Goal: Navigation & Orientation: Find specific page/section

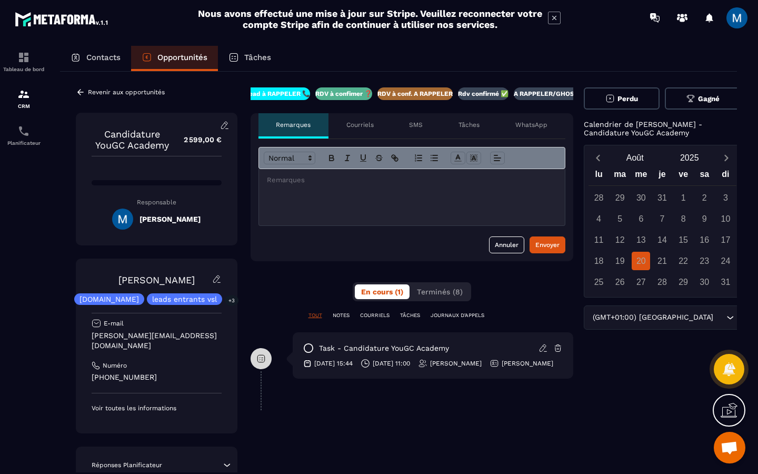
scroll to position [0, 90]
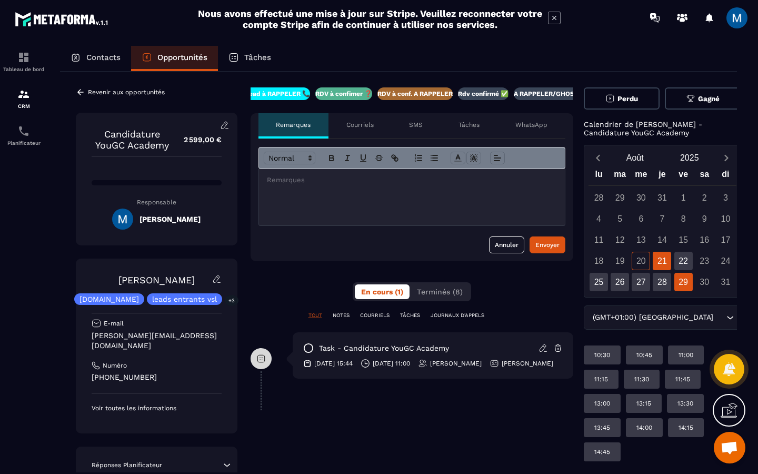
click at [676, 285] on div "29" at bounding box center [683, 282] width 18 height 18
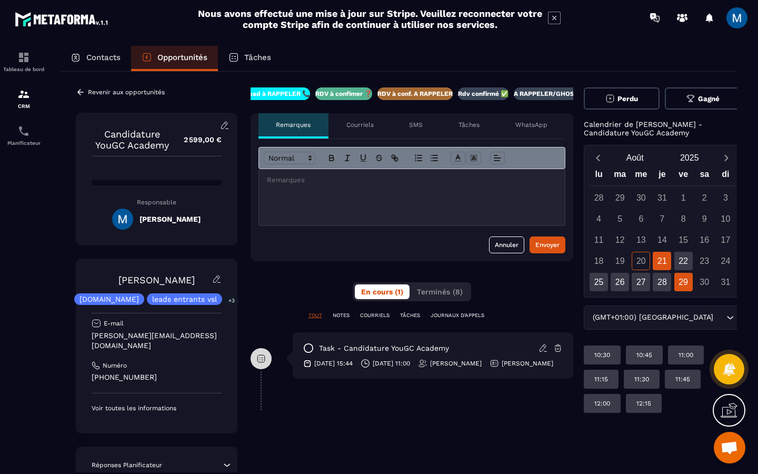
click at [656, 264] on div "21" at bounding box center [662, 261] width 18 height 18
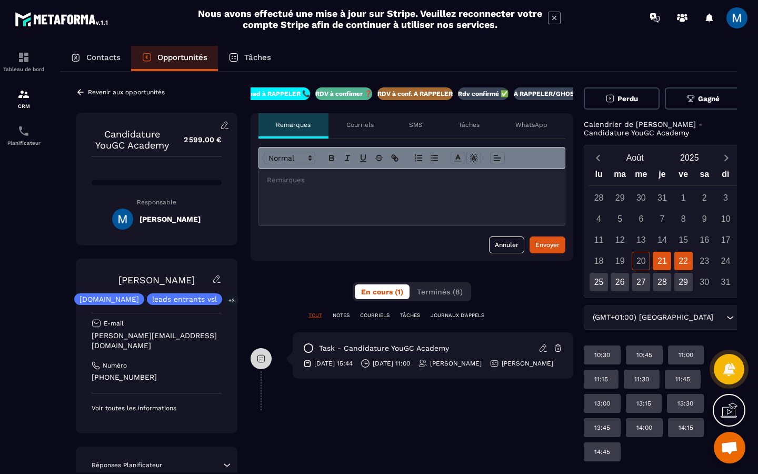
click at [674, 263] on div "22" at bounding box center [683, 261] width 18 height 18
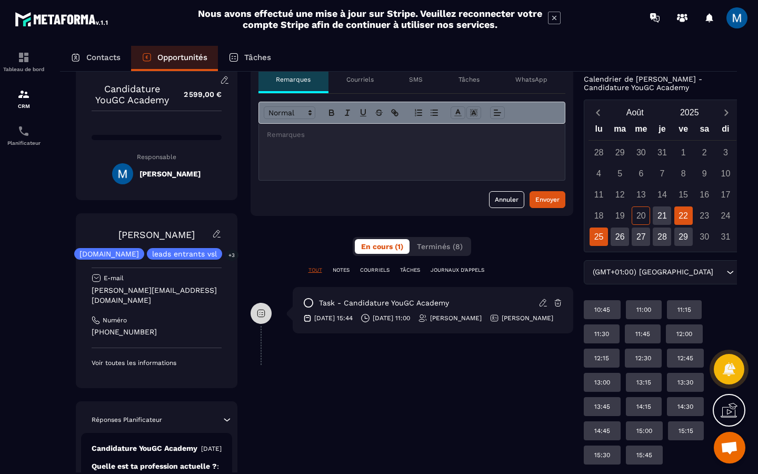
scroll to position [48, 0]
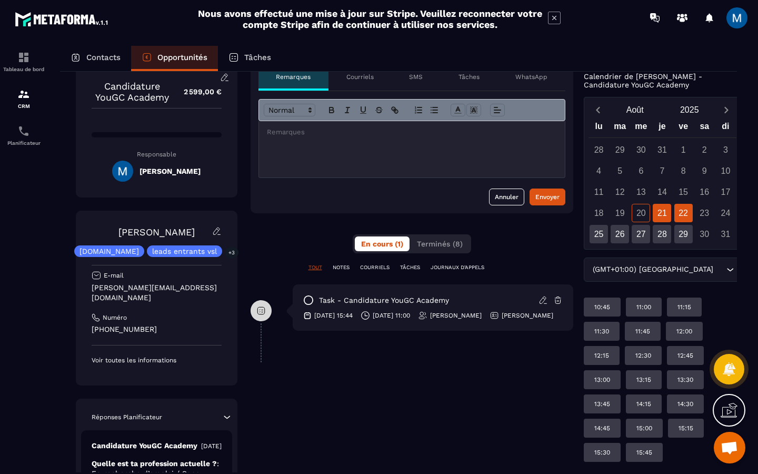
click at [653, 215] on div "21" at bounding box center [662, 213] width 18 height 18
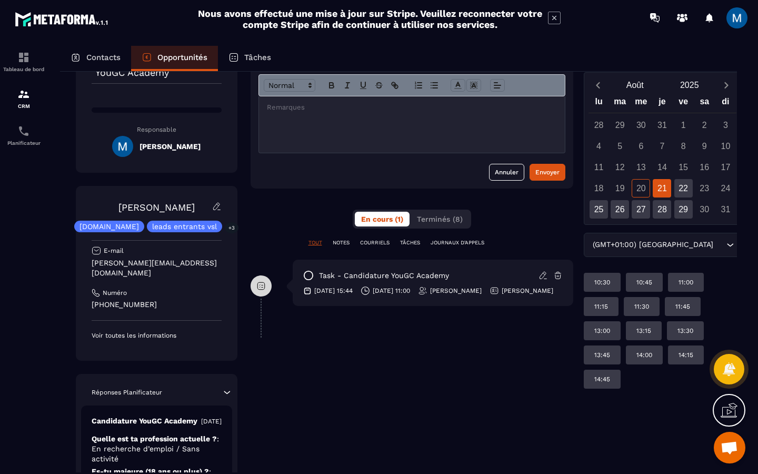
scroll to position [73, 0]
click at [678, 187] on div "22" at bounding box center [683, 187] width 18 height 18
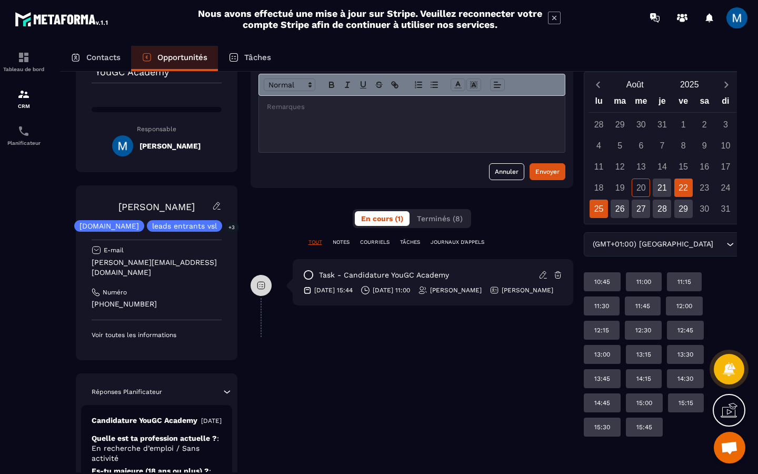
click at [603, 211] on div "25" at bounding box center [599, 209] width 18 height 18
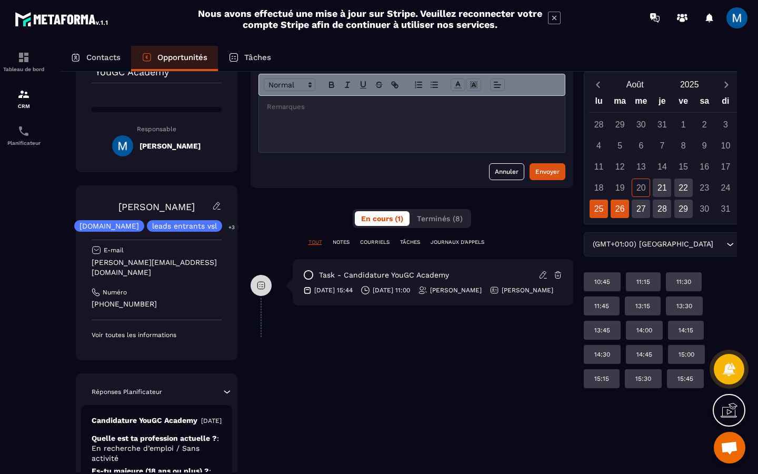
click at [613, 207] on div "26" at bounding box center [620, 209] width 18 height 18
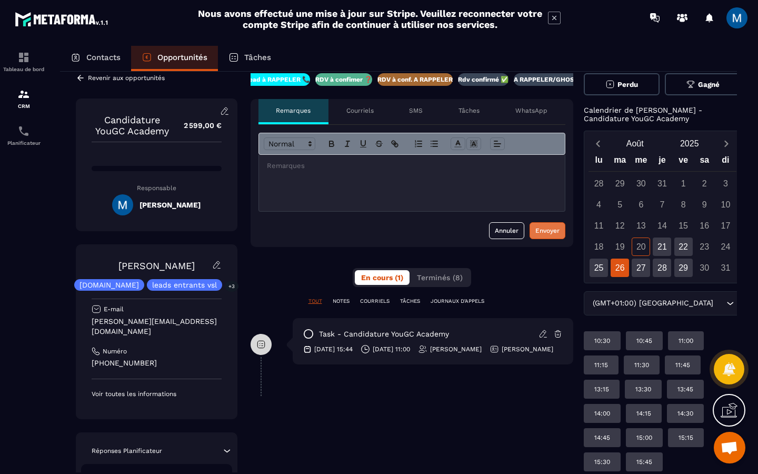
scroll to position [0, 0]
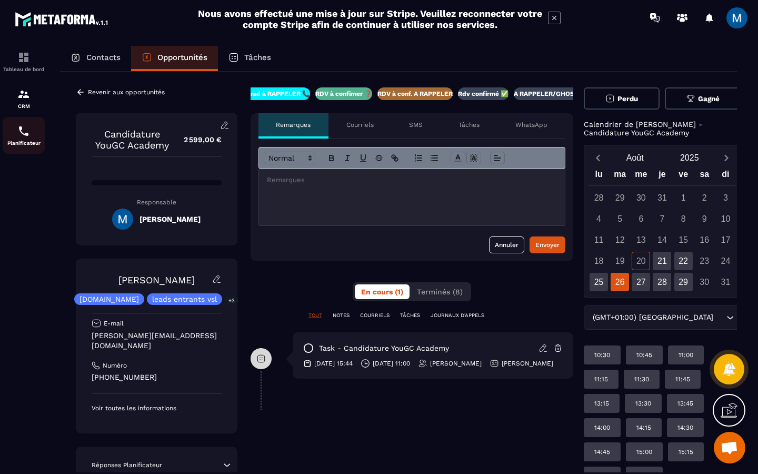
click at [27, 126] on img at bounding box center [23, 131] width 13 height 13
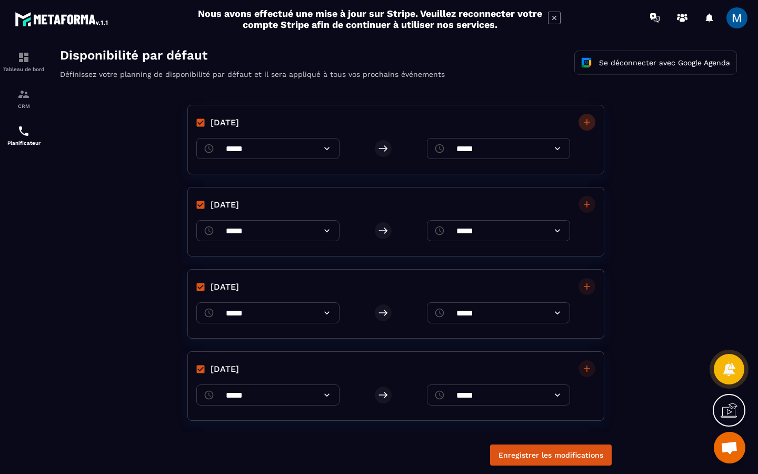
click at [586, 125] on icon "button" at bounding box center [587, 122] width 11 height 11
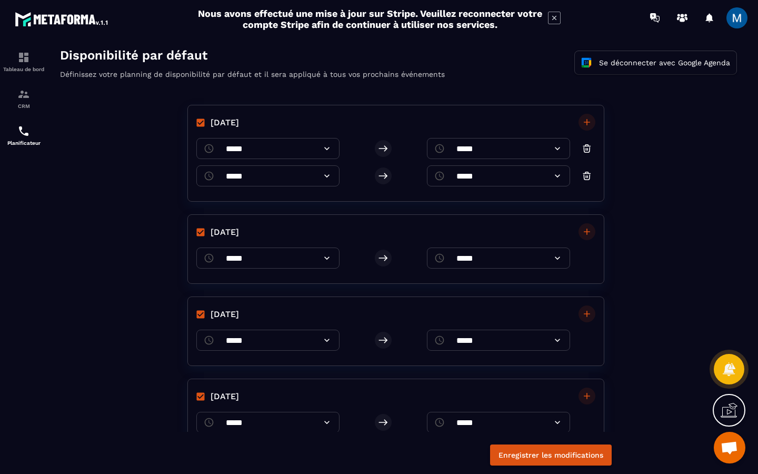
click at [556, 147] on icon at bounding box center [557, 148] width 5 height 3
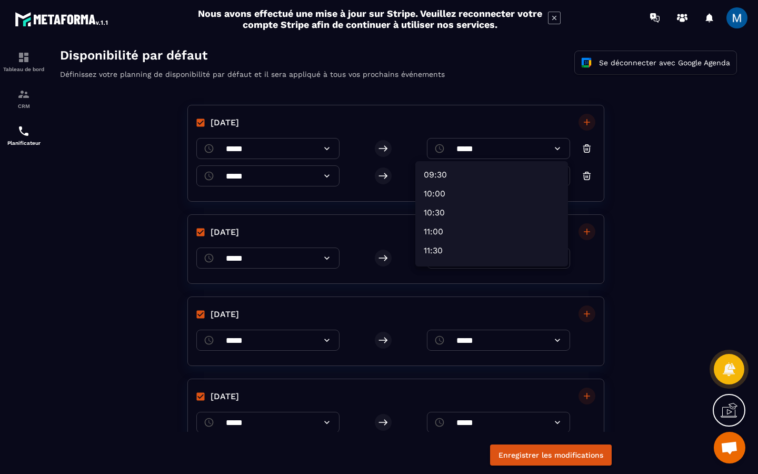
scroll to position [395, 0]
click at [472, 227] on li "12:00" at bounding box center [494, 233] width 148 height 17
type input "*****"
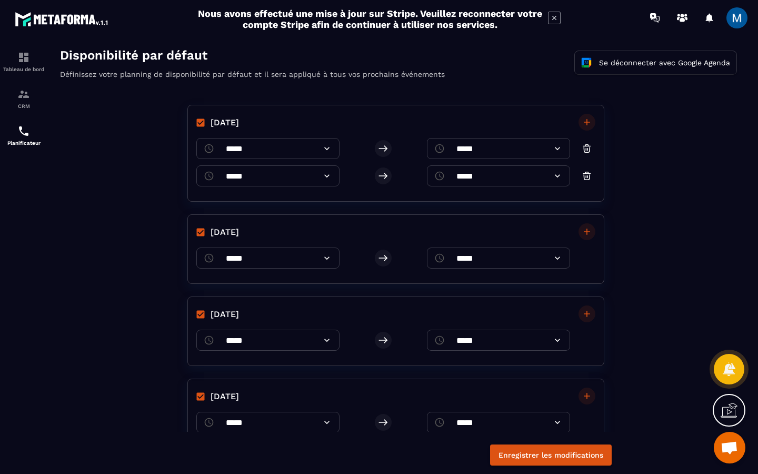
click at [332, 175] on icon at bounding box center [327, 176] width 11 height 11
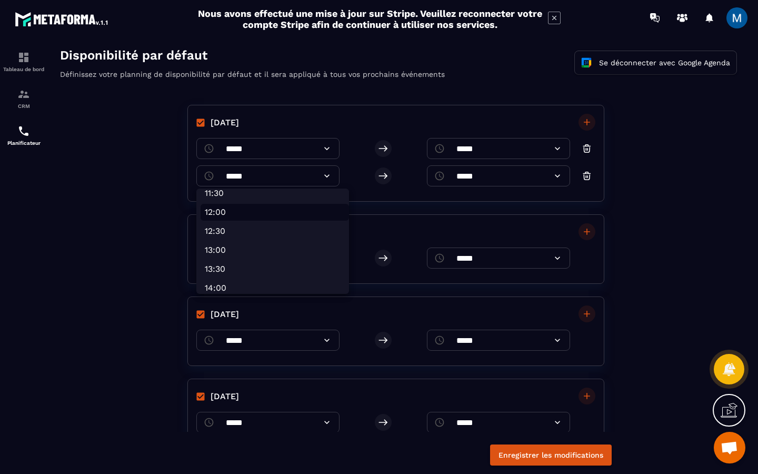
scroll to position [434, 0]
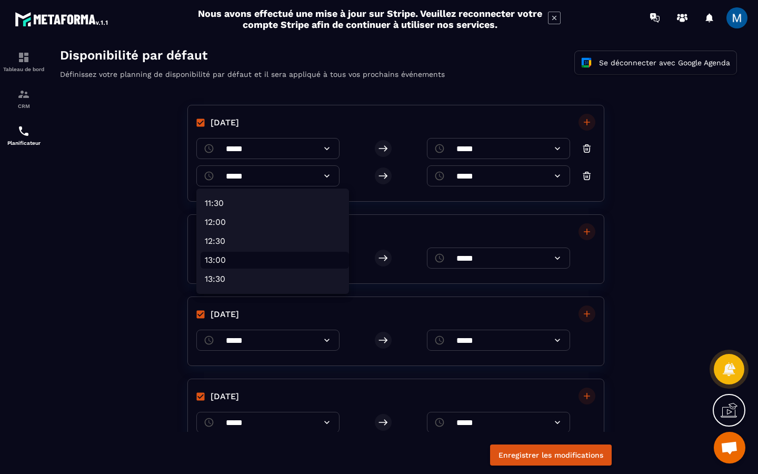
click at [293, 257] on li "13:00" at bounding box center [275, 260] width 148 height 17
type input "*****"
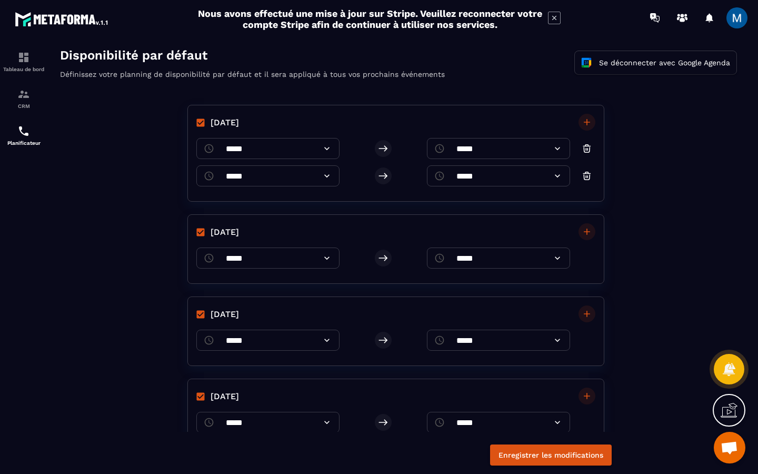
click at [555, 176] on icon at bounding box center [557, 175] width 5 height 3
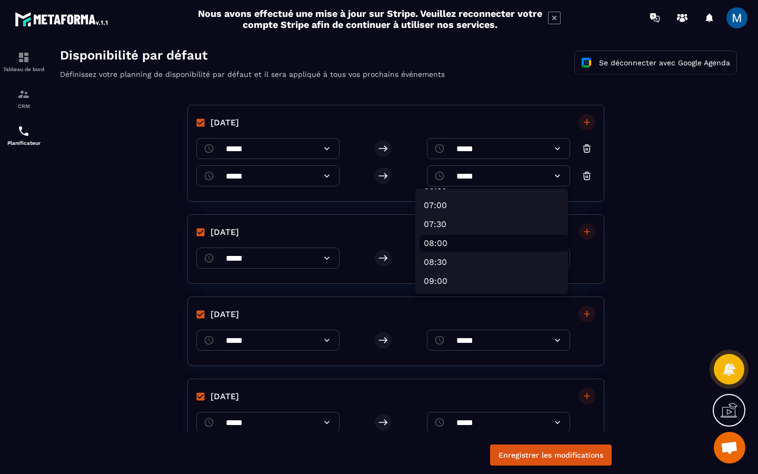
scroll to position [282, 0]
click at [27, 135] on img at bounding box center [23, 131] width 13 height 13
click at [31, 107] on p "CRM" at bounding box center [24, 106] width 42 height 6
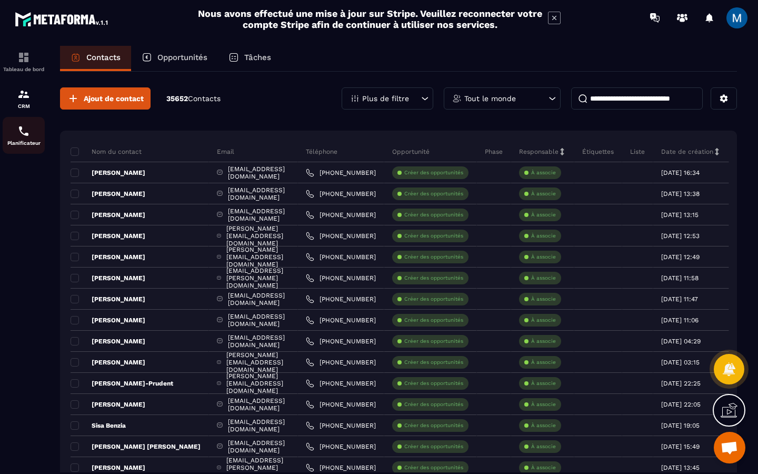
click at [31, 134] on div "Planificateur" at bounding box center [24, 135] width 42 height 21
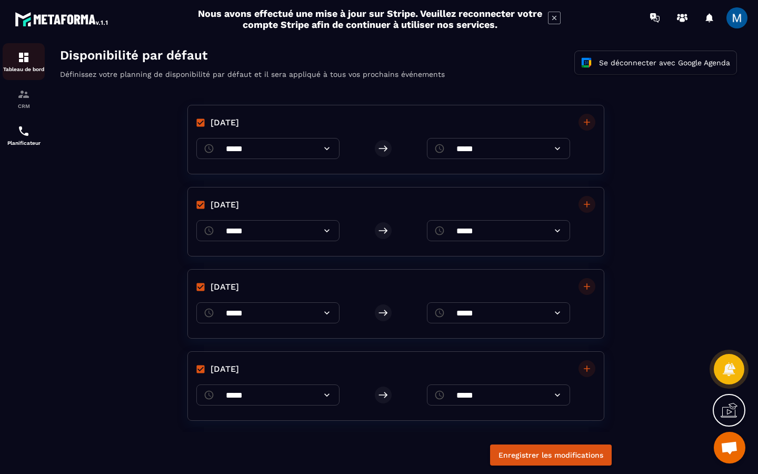
click at [30, 70] on p "Tableau de bord" at bounding box center [24, 69] width 42 height 6
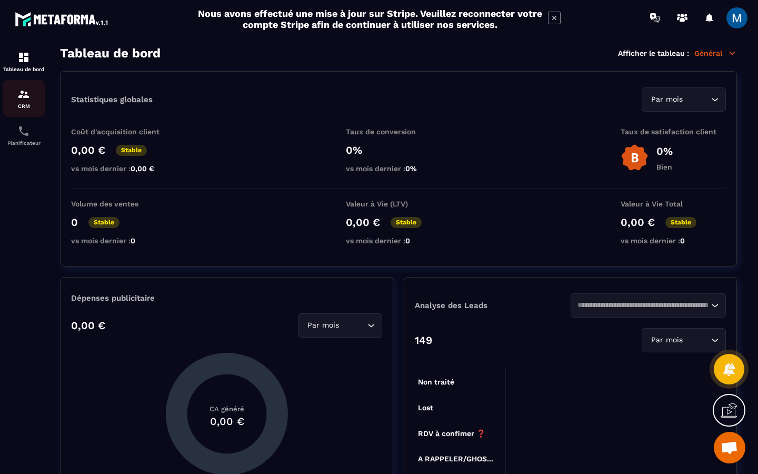
click at [28, 104] on p "CRM" at bounding box center [24, 106] width 42 height 6
